Goal: Transaction & Acquisition: Book appointment/travel/reservation

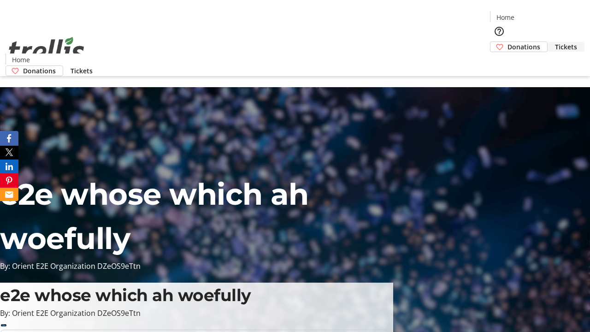
click at [555, 42] on span "Tickets" at bounding box center [566, 47] width 22 height 10
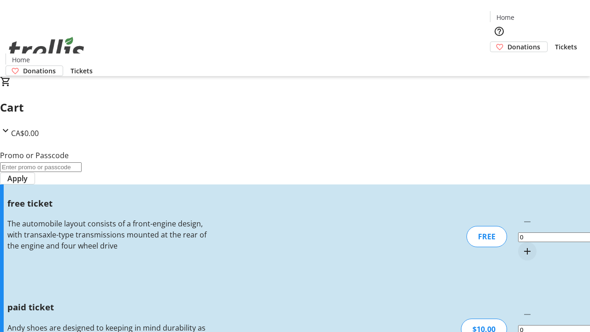
click at [522, 246] on mat-icon "Increment by one" at bounding box center [527, 251] width 11 height 11
type input "1"
